Goal: Check status: Check status

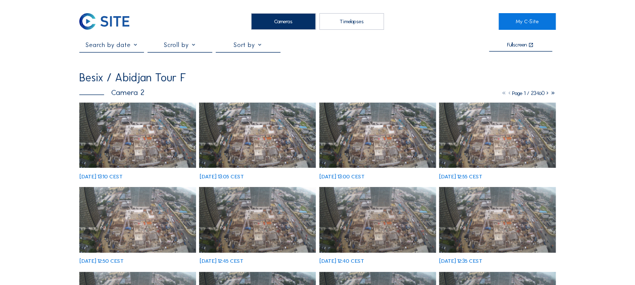
click at [135, 134] on img at bounding box center [137, 136] width 117 height 66
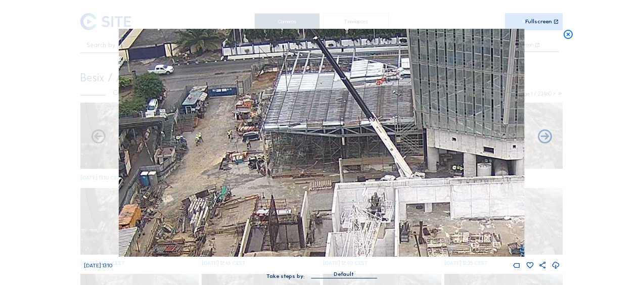
drag, startPoint x: 277, startPoint y: 67, endPoint x: 247, endPoint y: 124, distance: 64.4
click at [247, 124] on img at bounding box center [321, 143] width 405 height 228
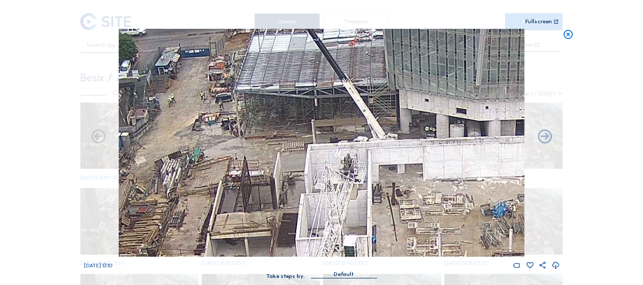
drag, startPoint x: 236, startPoint y: 166, endPoint x: 231, endPoint y: 117, distance: 49.3
click at [217, 103] on img at bounding box center [321, 143] width 405 height 228
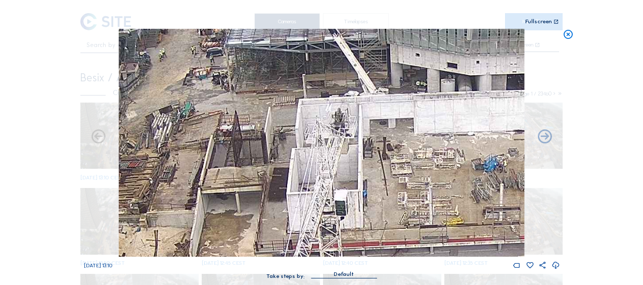
drag, startPoint x: 222, startPoint y: 170, endPoint x: 258, endPoint y: 123, distance: 59.4
click at [258, 123] on img at bounding box center [321, 143] width 405 height 228
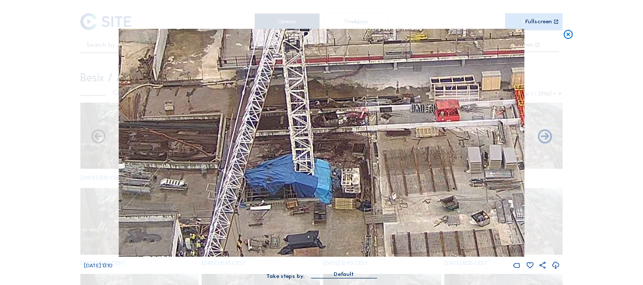
drag, startPoint x: 416, startPoint y: 193, endPoint x: 312, endPoint y: 40, distance: 184.3
click at [313, 34] on img at bounding box center [321, 143] width 405 height 228
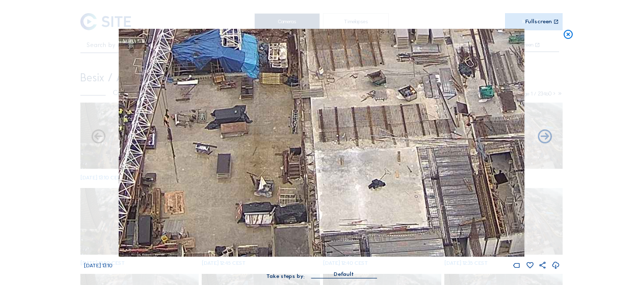
drag, startPoint x: 338, startPoint y: 122, endPoint x: 378, endPoint y: 184, distance: 74.1
click at [308, 59] on img at bounding box center [321, 143] width 405 height 228
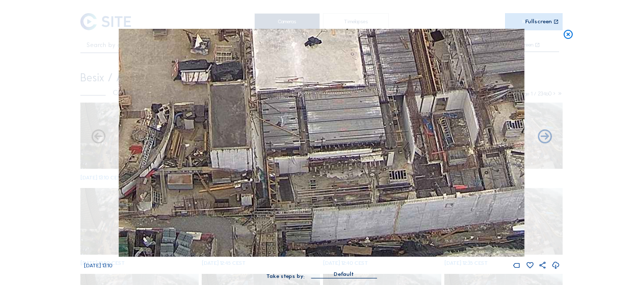
drag, startPoint x: 389, startPoint y: 215, endPoint x: 323, endPoint y: 68, distance: 161.0
click at [323, 68] on img at bounding box center [321, 143] width 405 height 228
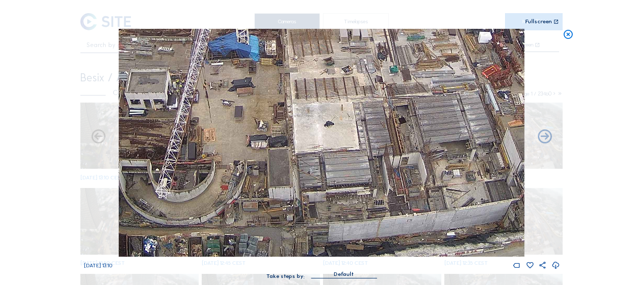
drag, startPoint x: 413, startPoint y: 169, endPoint x: 406, endPoint y: 138, distance: 31.5
click at [406, 138] on img at bounding box center [321, 143] width 405 height 228
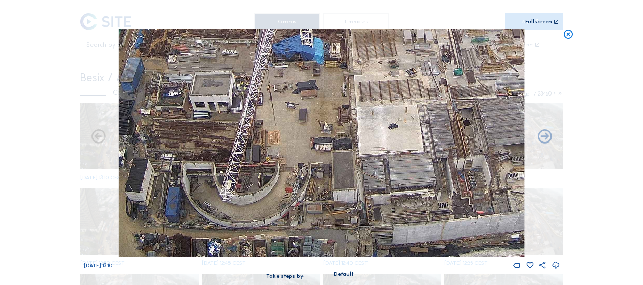
drag, startPoint x: 258, startPoint y: 184, endPoint x: 325, endPoint y: 178, distance: 67.4
click at [325, 178] on img at bounding box center [321, 143] width 405 height 228
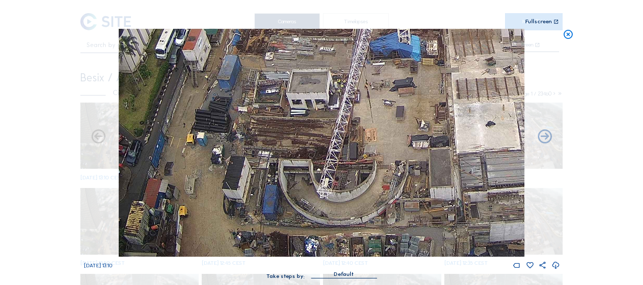
drag, startPoint x: 149, startPoint y: 203, endPoint x: 246, endPoint y: 185, distance: 98.6
click at [246, 185] on img at bounding box center [321, 143] width 405 height 228
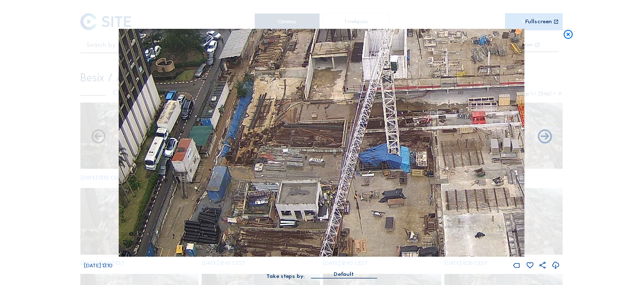
drag, startPoint x: 289, startPoint y: 57, endPoint x: 278, endPoint y: 168, distance: 111.7
click at [278, 168] on img at bounding box center [321, 143] width 405 height 228
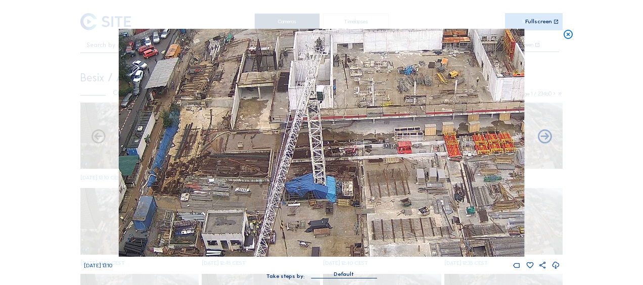
drag, startPoint x: 286, startPoint y: 127, endPoint x: 223, endPoint y: 149, distance: 66.6
click at [223, 149] on img at bounding box center [321, 143] width 405 height 228
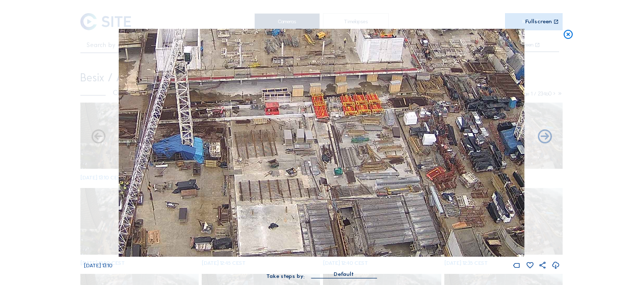
drag, startPoint x: 259, startPoint y: 137, endPoint x: 234, endPoint y: 145, distance: 26.2
click at [119, 98] on img at bounding box center [321, 143] width 405 height 228
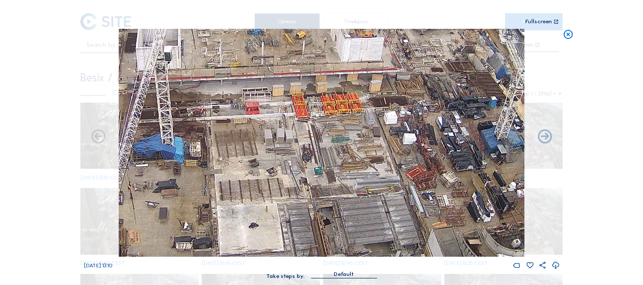
drag, startPoint x: 261, startPoint y: 152, endPoint x: 195, endPoint y: 163, distance: 66.6
click at [195, 163] on img at bounding box center [321, 143] width 405 height 228
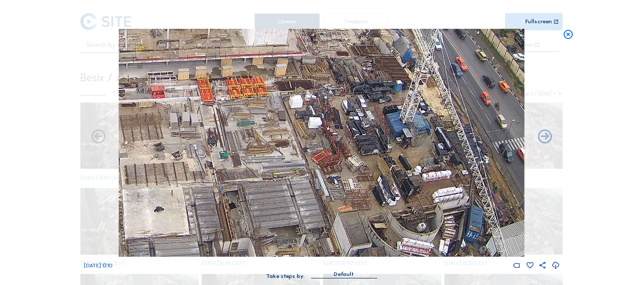
drag, startPoint x: 314, startPoint y: 173, endPoint x: 289, endPoint y: 158, distance: 29.0
click at [282, 146] on img at bounding box center [321, 143] width 405 height 228
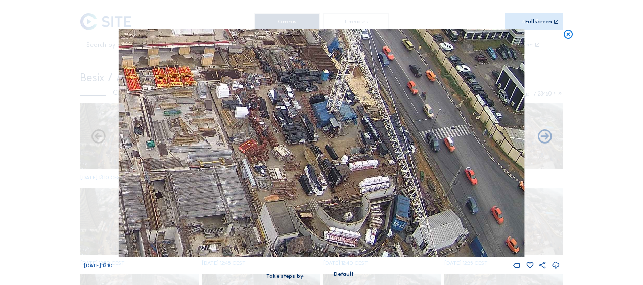
drag, startPoint x: 290, startPoint y: 158, endPoint x: 219, endPoint y: 145, distance: 71.9
click at [219, 145] on img at bounding box center [321, 143] width 405 height 228
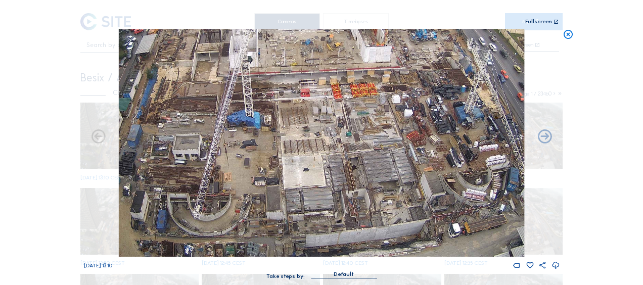
drag, startPoint x: 206, startPoint y: 204, endPoint x: 309, endPoint y: 161, distance: 111.2
click at [309, 161] on img at bounding box center [321, 143] width 405 height 228
click at [569, 34] on icon at bounding box center [567, 35] width 11 height 12
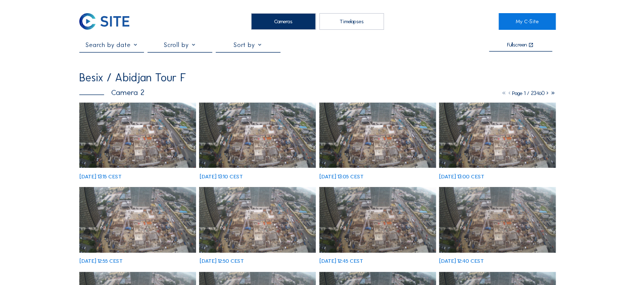
click at [125, 140] on img at bounding box center [137, 136] width 117 height 66
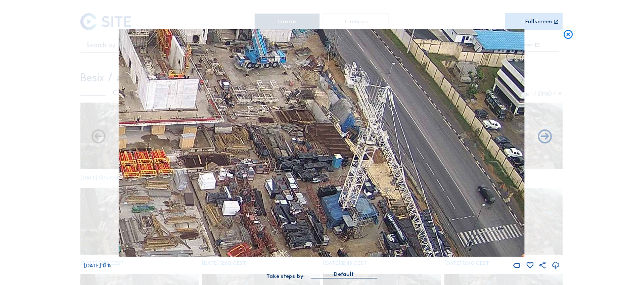
drag, startPoint x: 416, startPoint y: 113, endPoint x: 324, endPoint y: 205, distance: 130.1
click at [324, 205] on img at bounding box center [321, 143] width 405 height 228
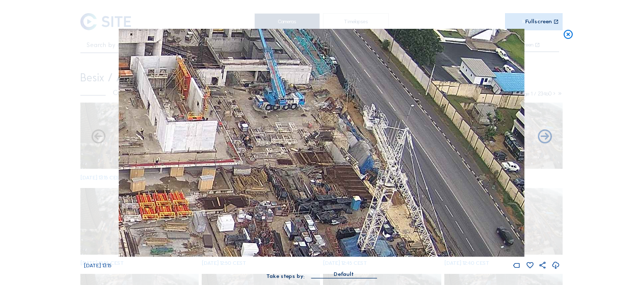
drag, startPoint x: 278, startPoint y: 101, endPoint x: 289, endPoint y: 122, distance: 24.4
click at [289, 122] on img at bounding box center [321, 143] width 405 height 228
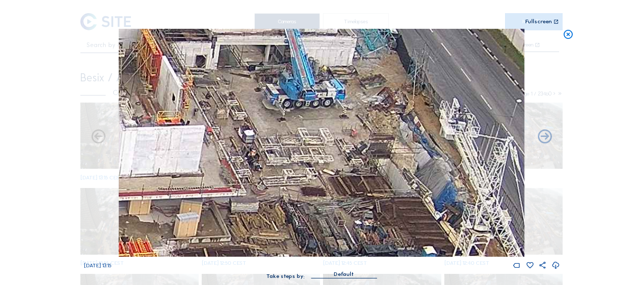
drag, startPoint x: 201, startPoint y: 128, endPoint x: 484, endPoint y: 72, distance: 288.4
click at [484, 72] on img at bounding box center [321, 143] width 405 height 228
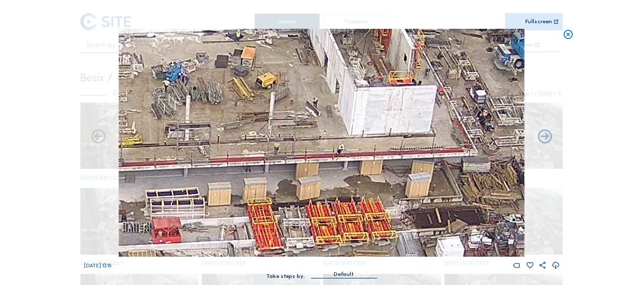
click at [528, 115] on div "[DATE] 13:15" at bounding box center [321, 149] width 475 height 241
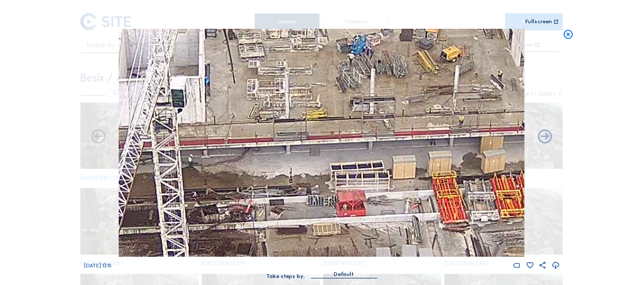
drag, startPoint x: 328, startPoint y: 142, endPoint x: 468, endPoint y: 143, distance: 140.0
click at [468, 143] on img at bounding box center [321, 143] width 405 height 228
